Goal: Transaction & Acquisition: Purchase product/service

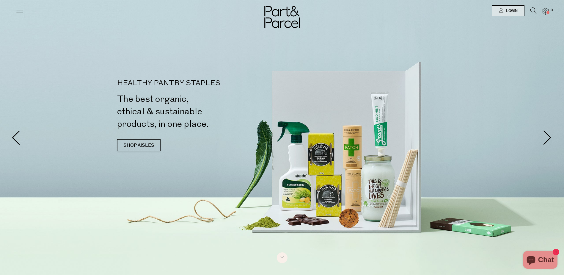
click at [533, 10] on icon at bounding box center [533, 10] width 6 height 7
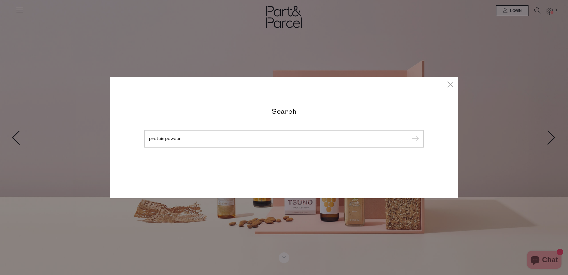
type input "protein powder"
click at [410, 135] on input "submit" at bounding box center [414, 139] width 9 height 9
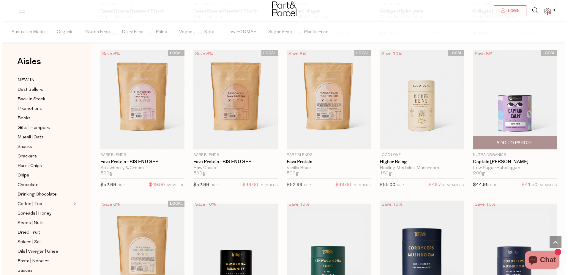
scroll to position [1077, 0]
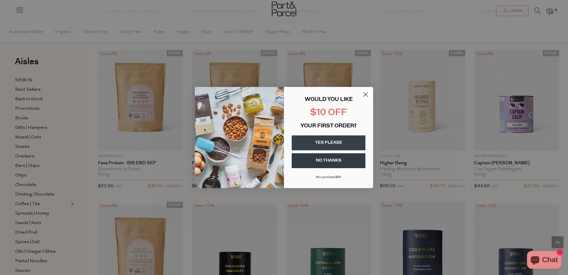
click at [366, 95] on circle "Close dialog" at bounding box center [366, 94] width 10 height 10
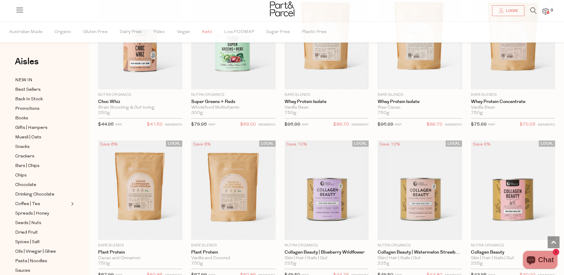
scroll to position [1734, 0]
